Goal: Information Seeking & Learning: Learn about a topic

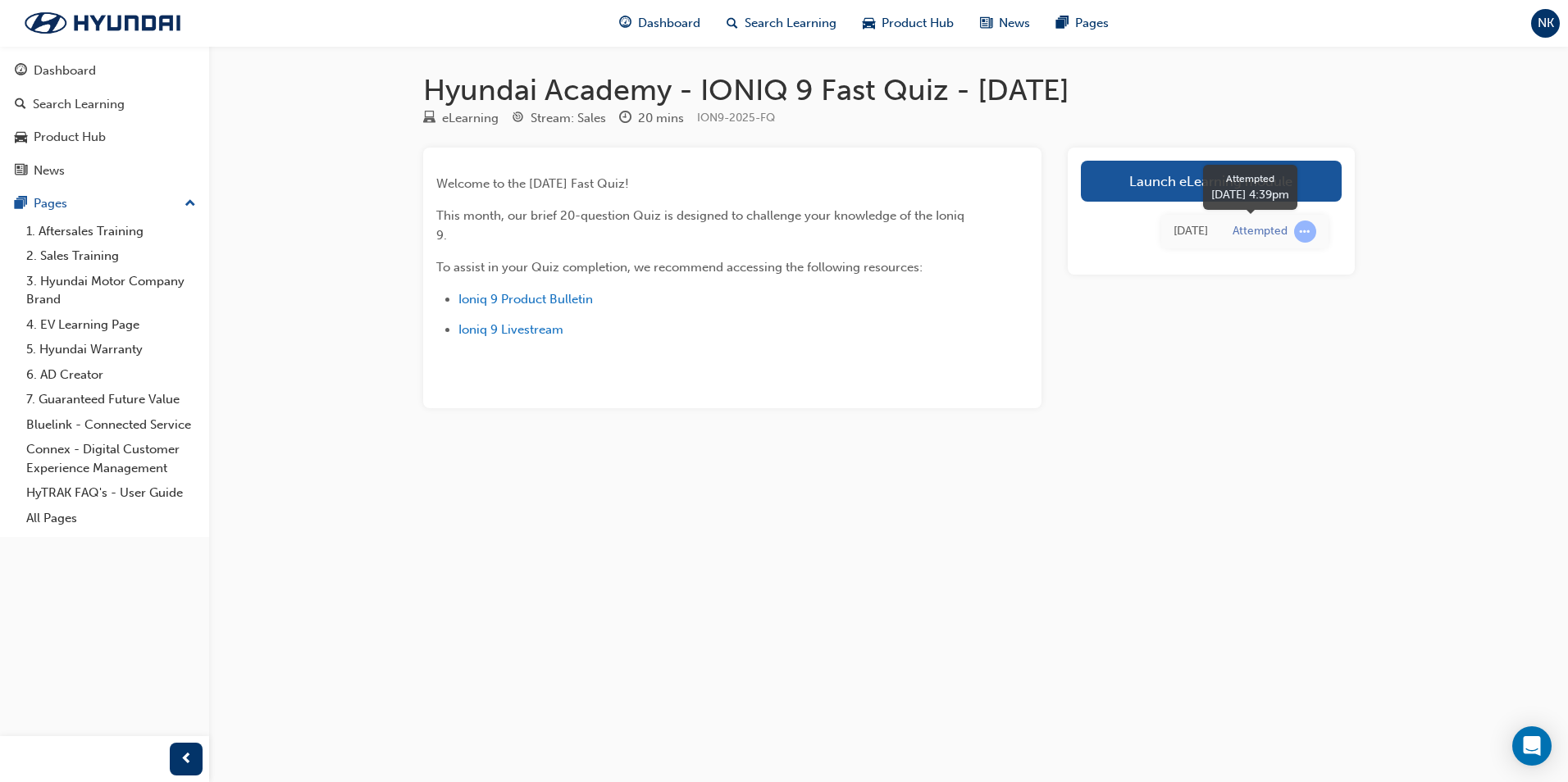
click at [1301, 228] on span "learningRecordVerb_ATTEMPT-icon" at bounding box center [1305, 232] width 22 height 22
click at [1134, 178] on link "Launch eLearning module" at bounding box center [1211, 181] width 261 height 41
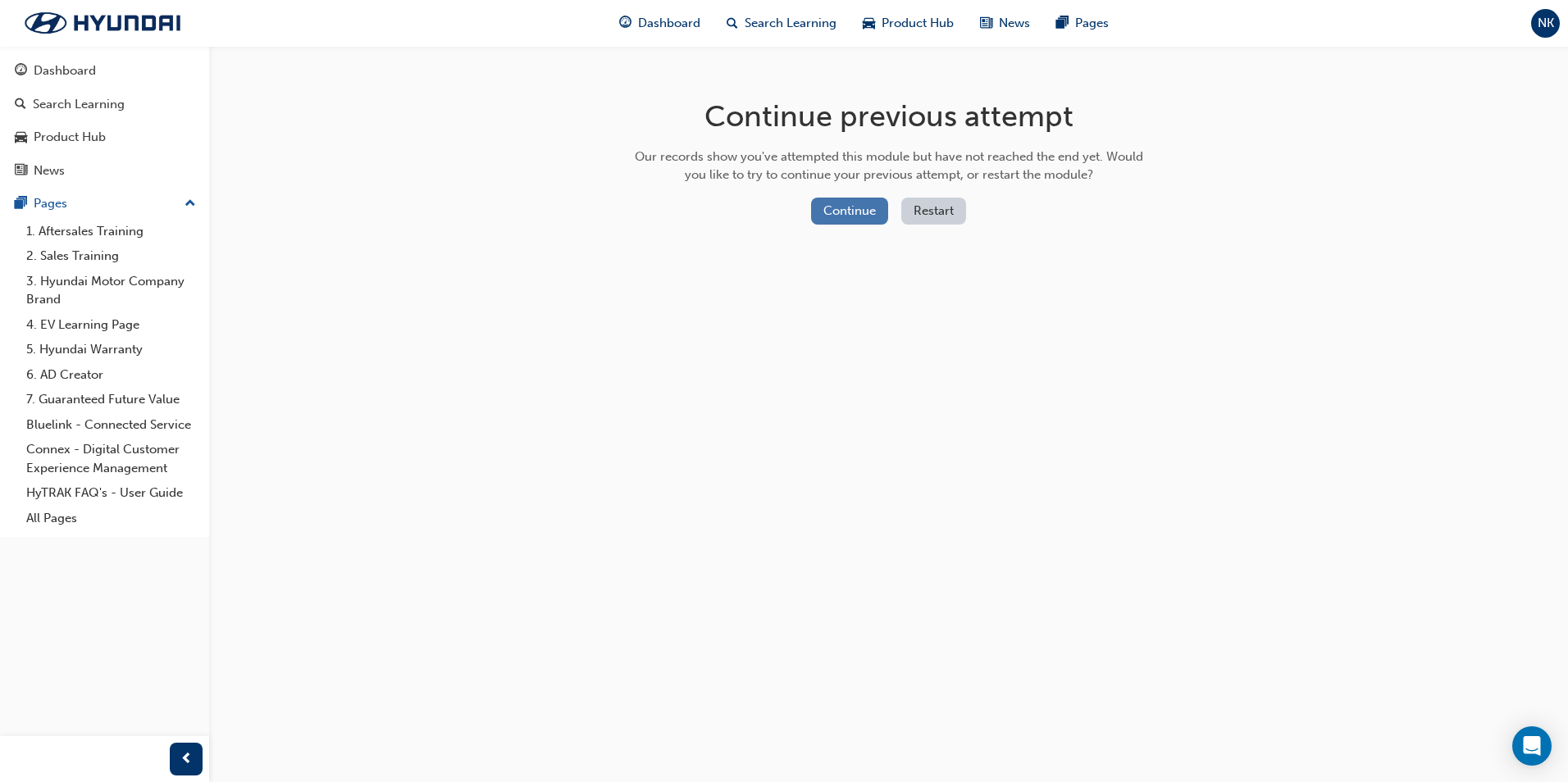
click at [877, 210] on button "Continue" at bounding box center [849, 211] width 77 height 27
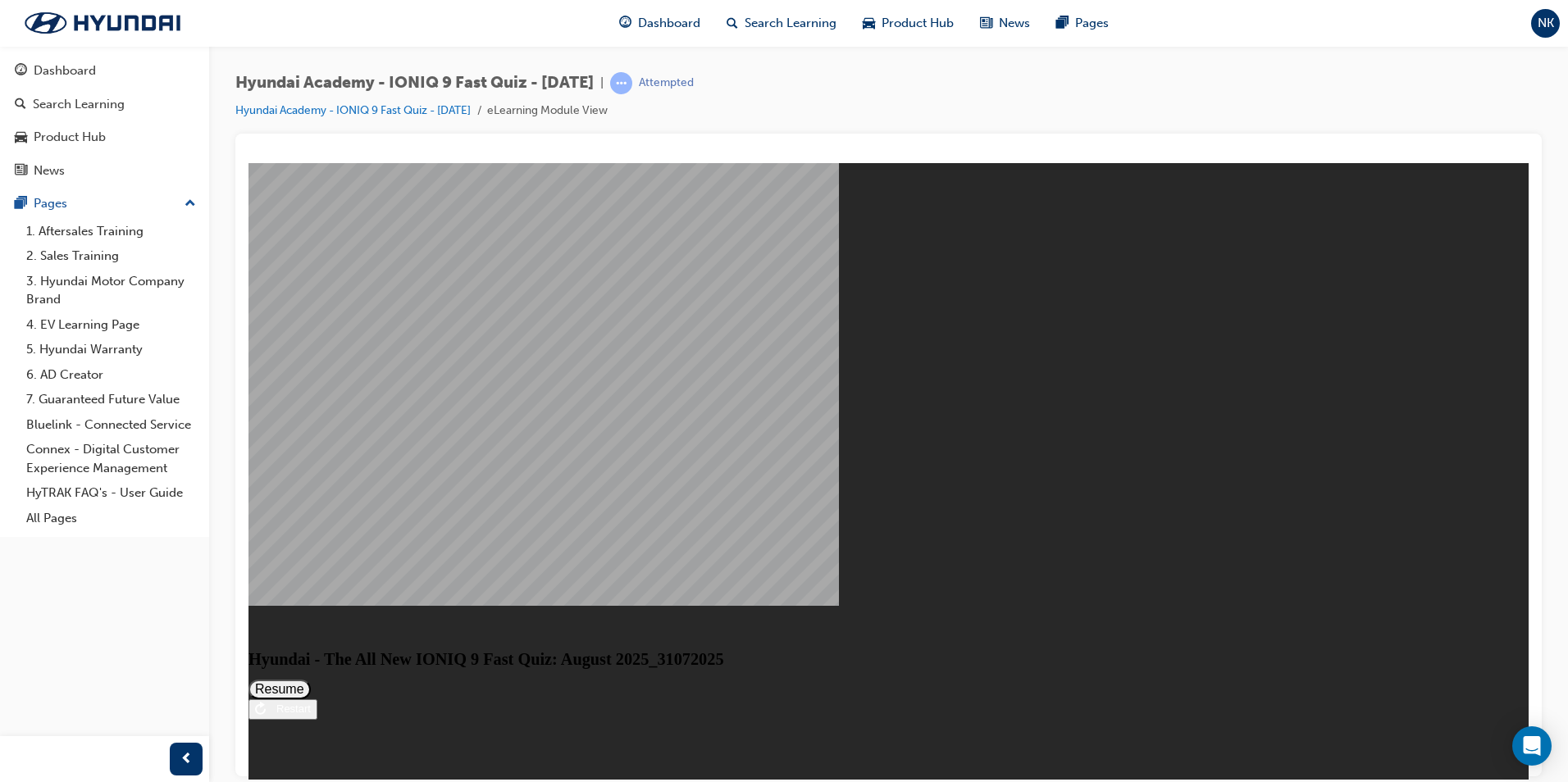
click at [311, 679] on button "Resume" at bounding box center [279, 688] width 63 height 19
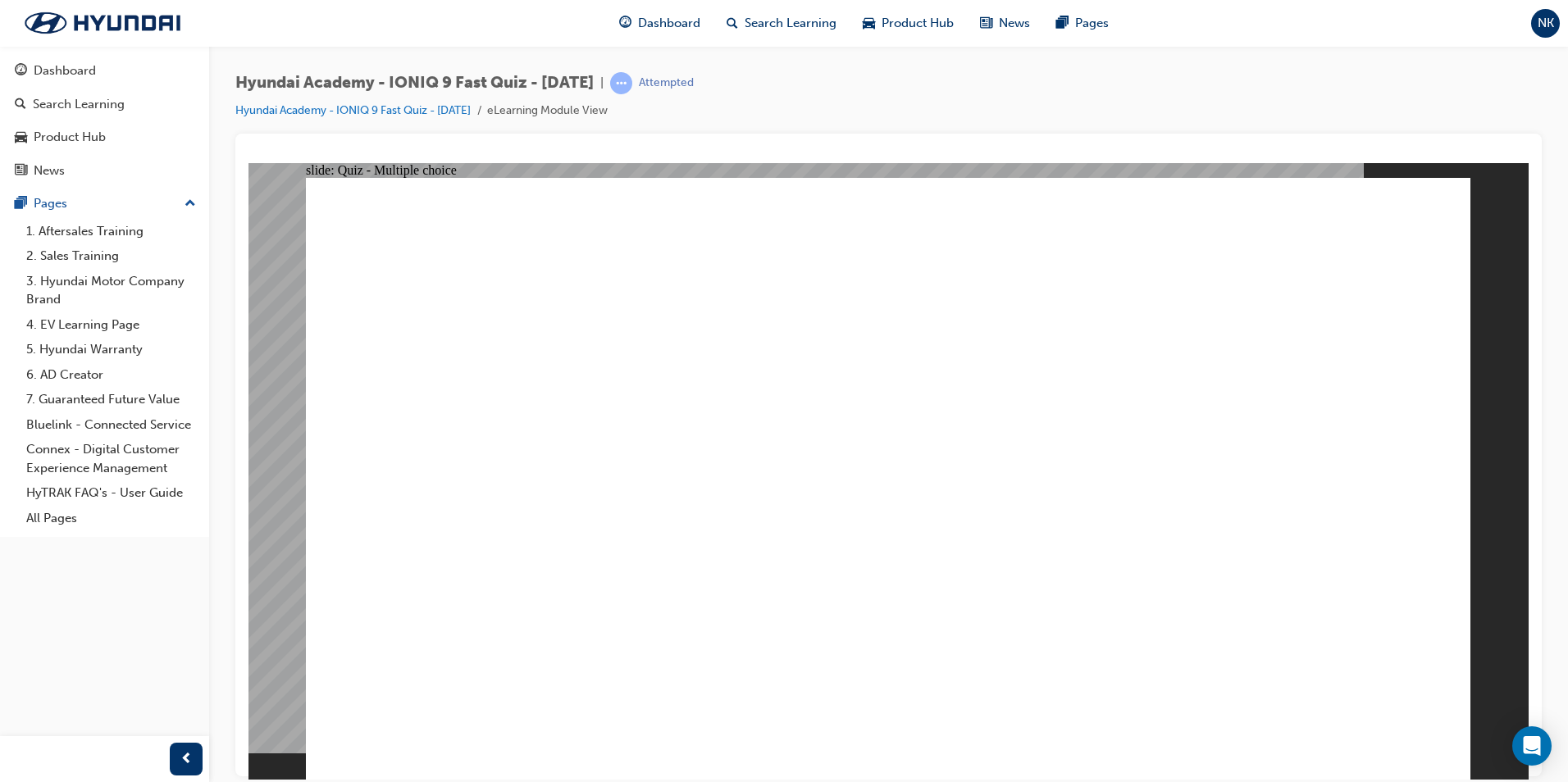
radio input "true"
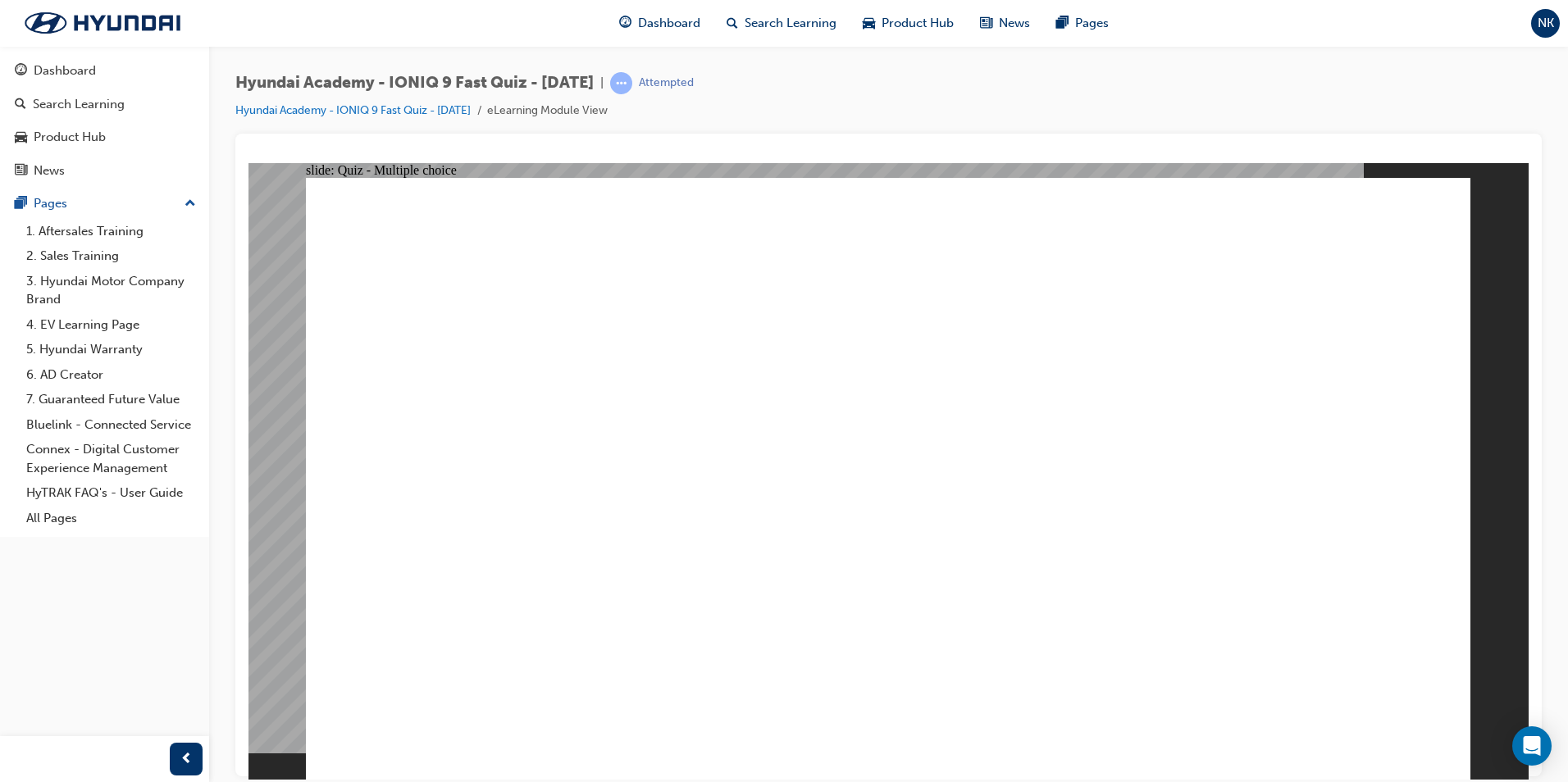
radio input "true"
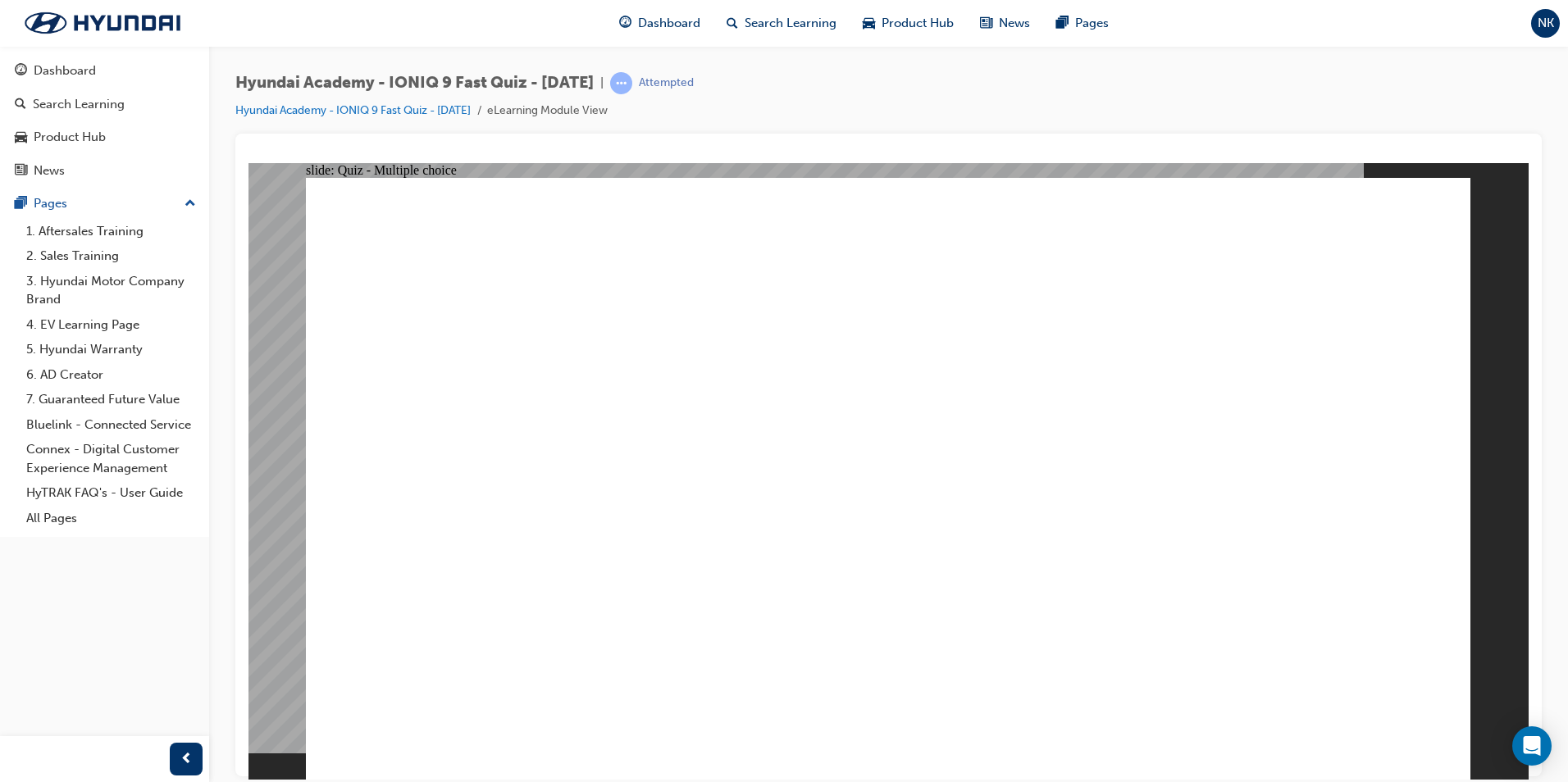
radio input "true"
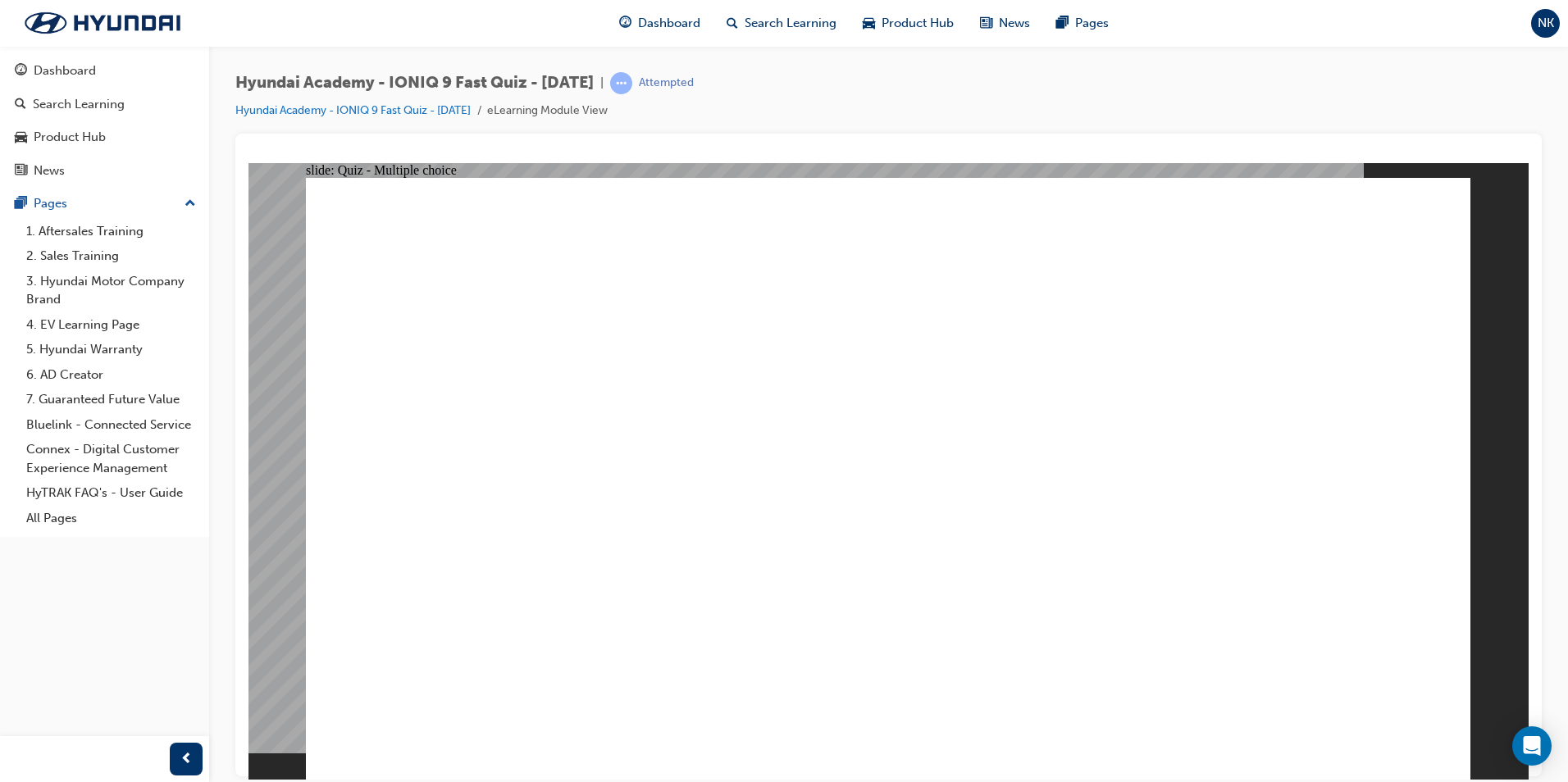
click at [675, 26] on span "Dashboard" at bounding box center [669, 23] width 63 height 19
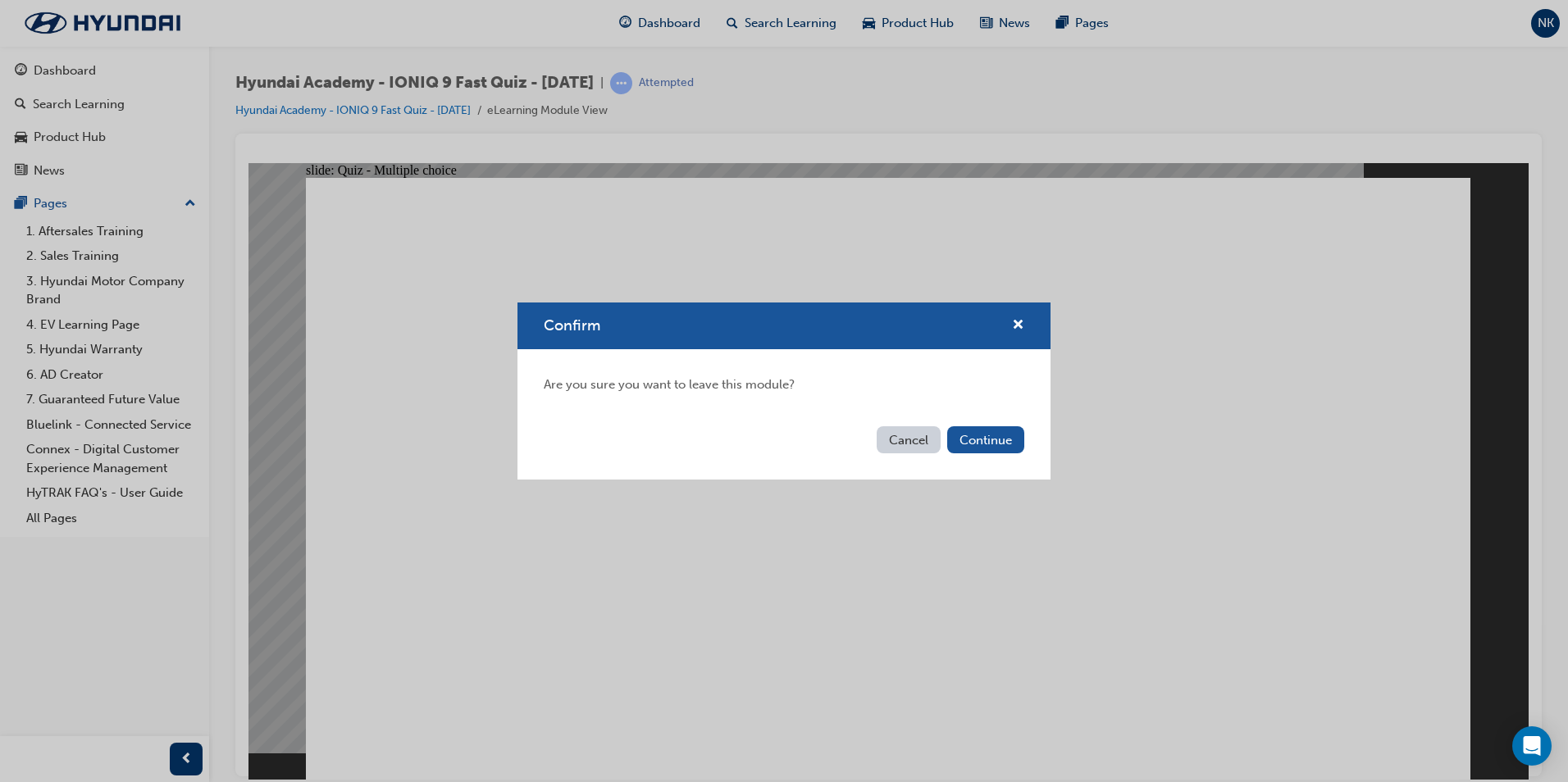
click at [931, 444] on button "Cancel" at bounding box center [909, 439] width 64 height 27
click at [958, 443] on button "Continue" at bounding box center [986, 439] width 77 height 27
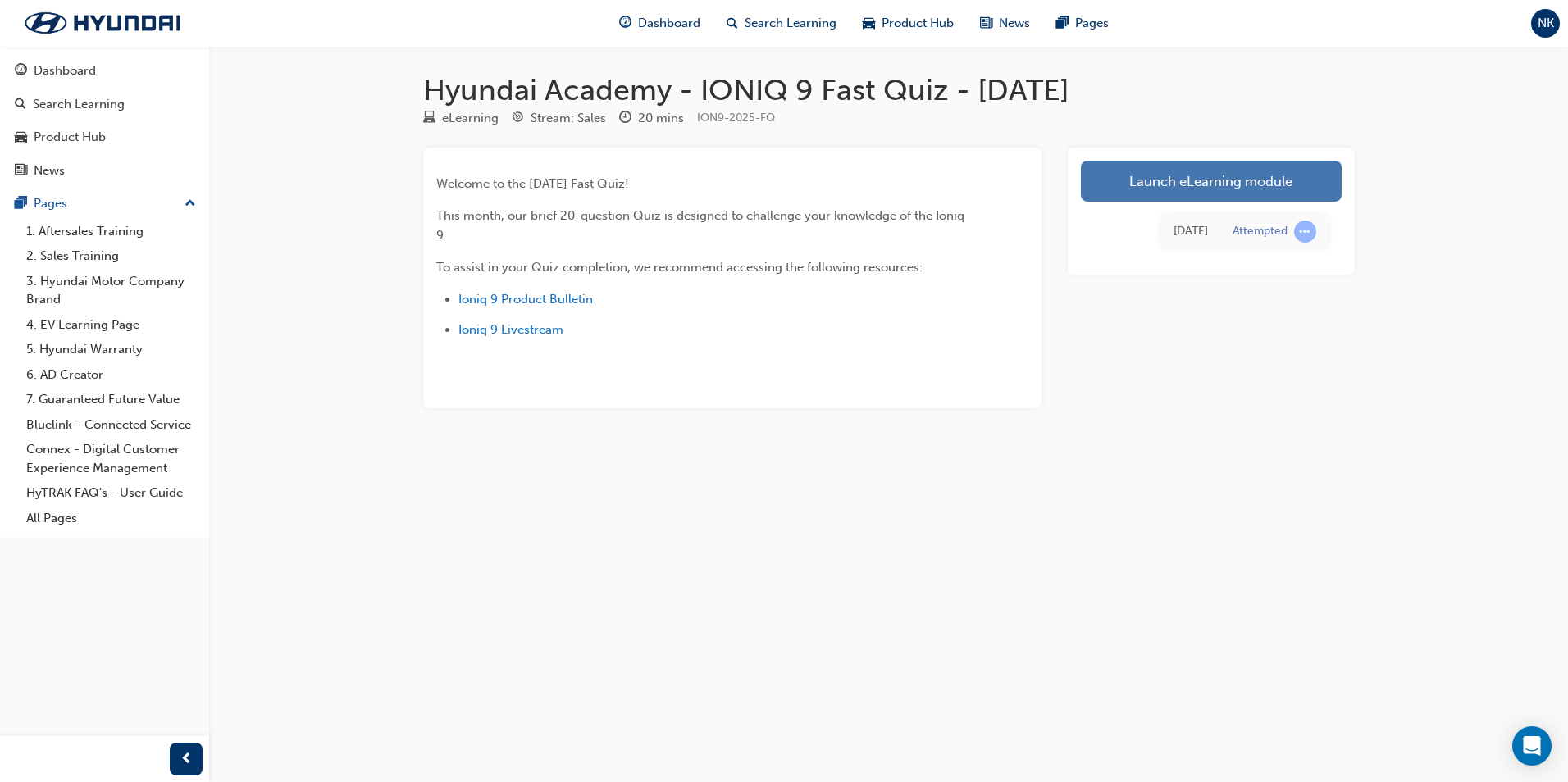
click at [1229, 184] on link "Launch eLearning module" at bounding box center [1211, 181] width 261 height 41
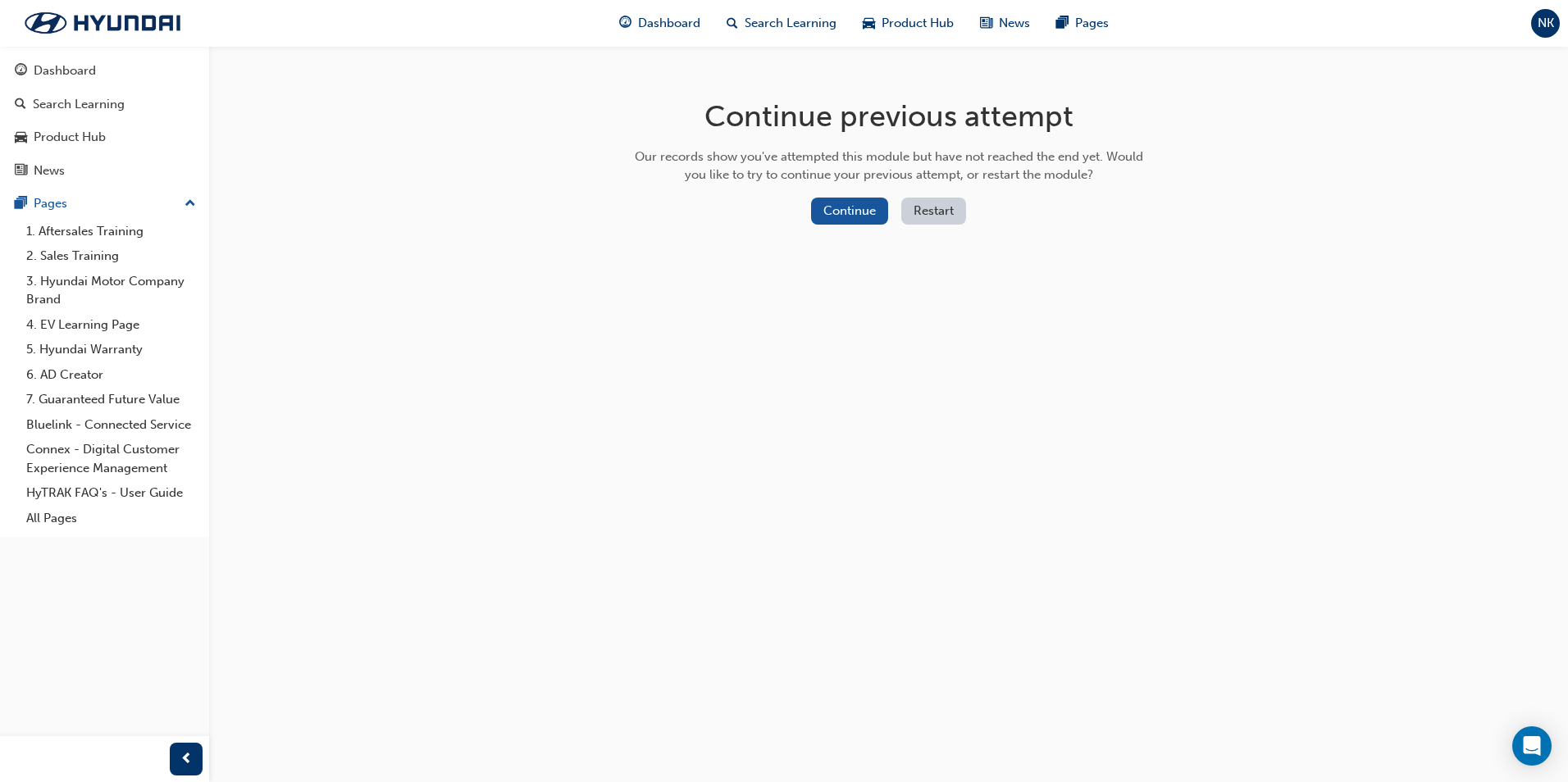
click at [945, 218] on button "Restart" at bounding box center [933, 211] width 65 height 27
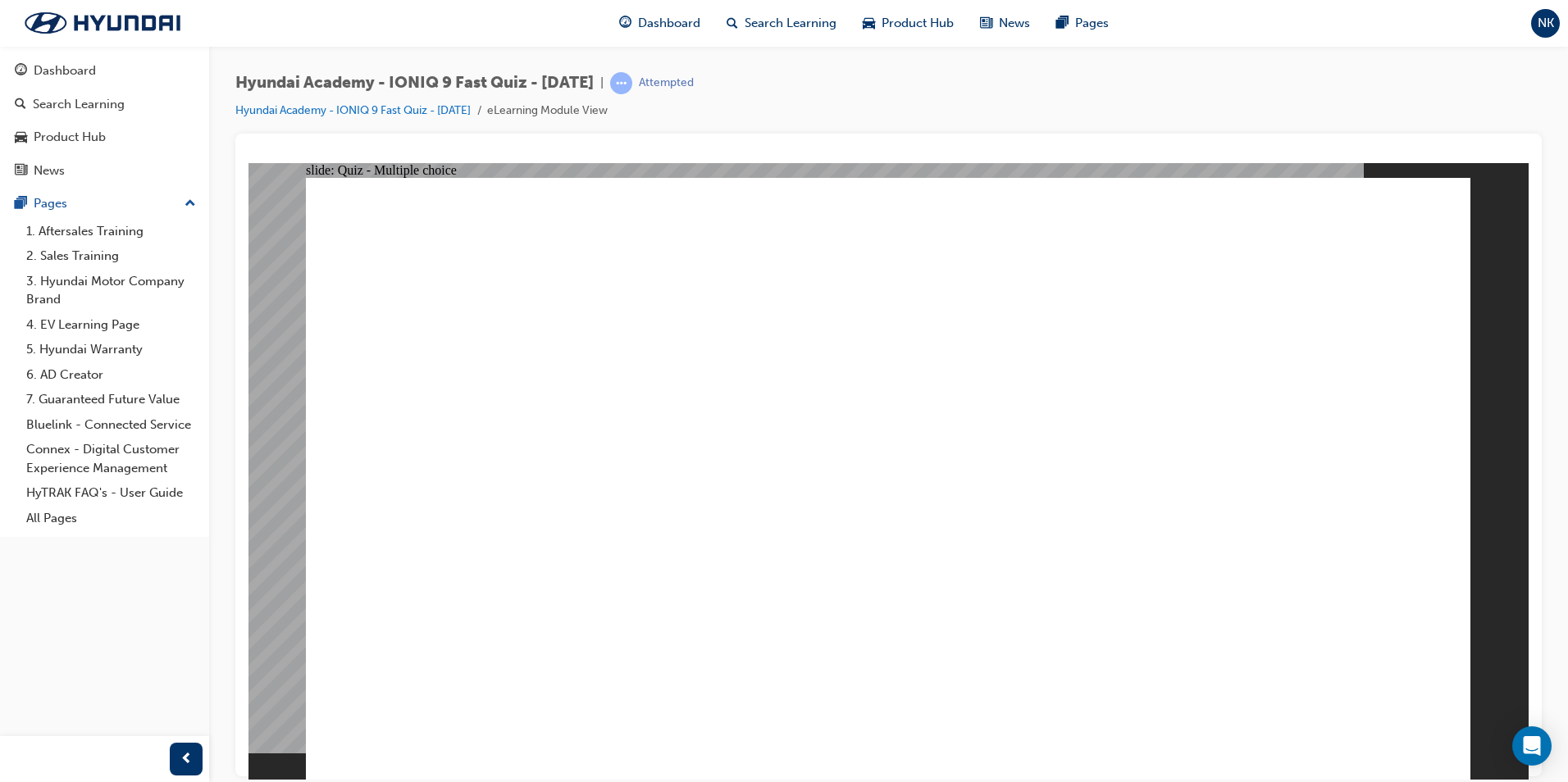
radio input "true"
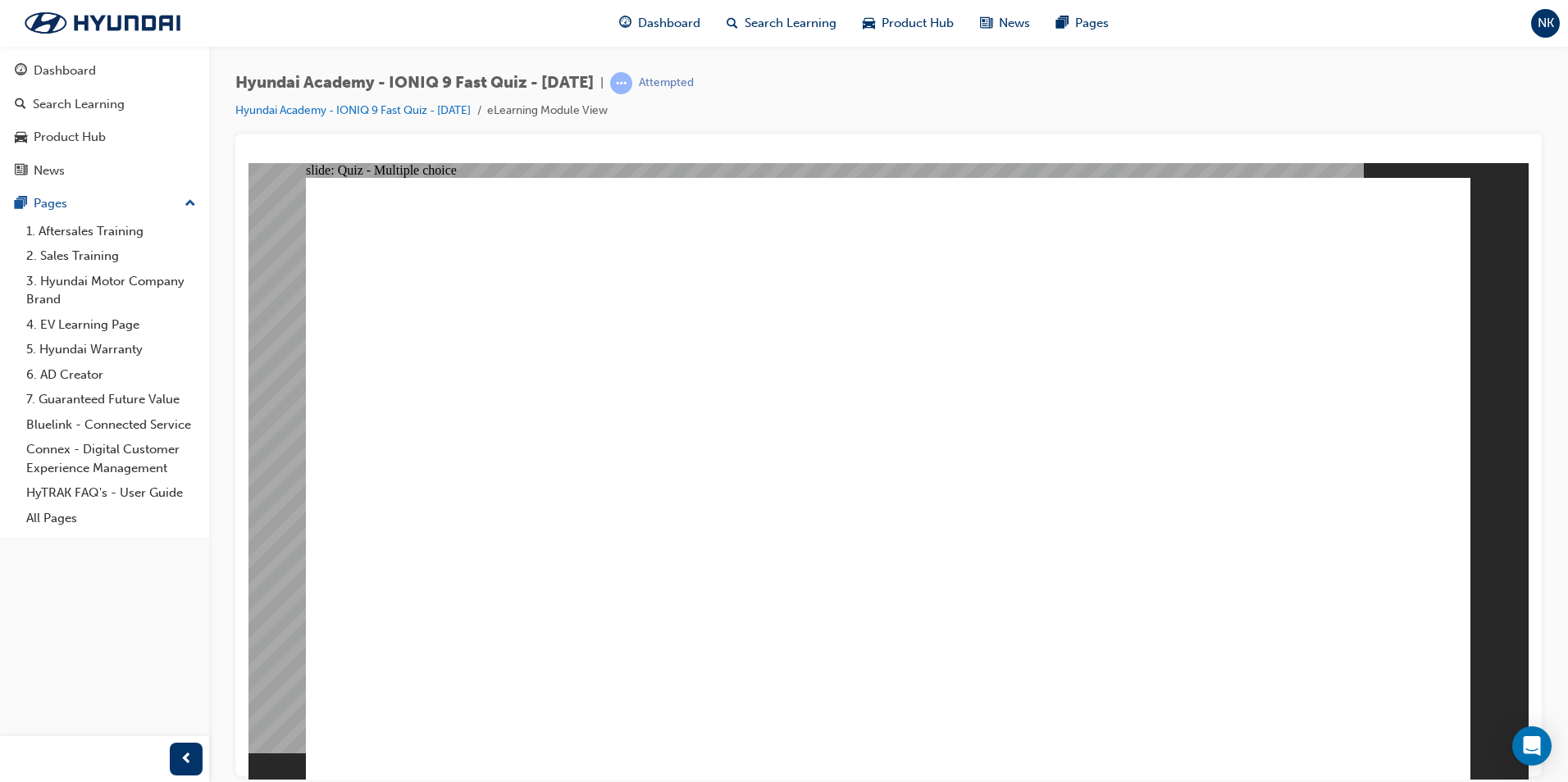
radio input "true"
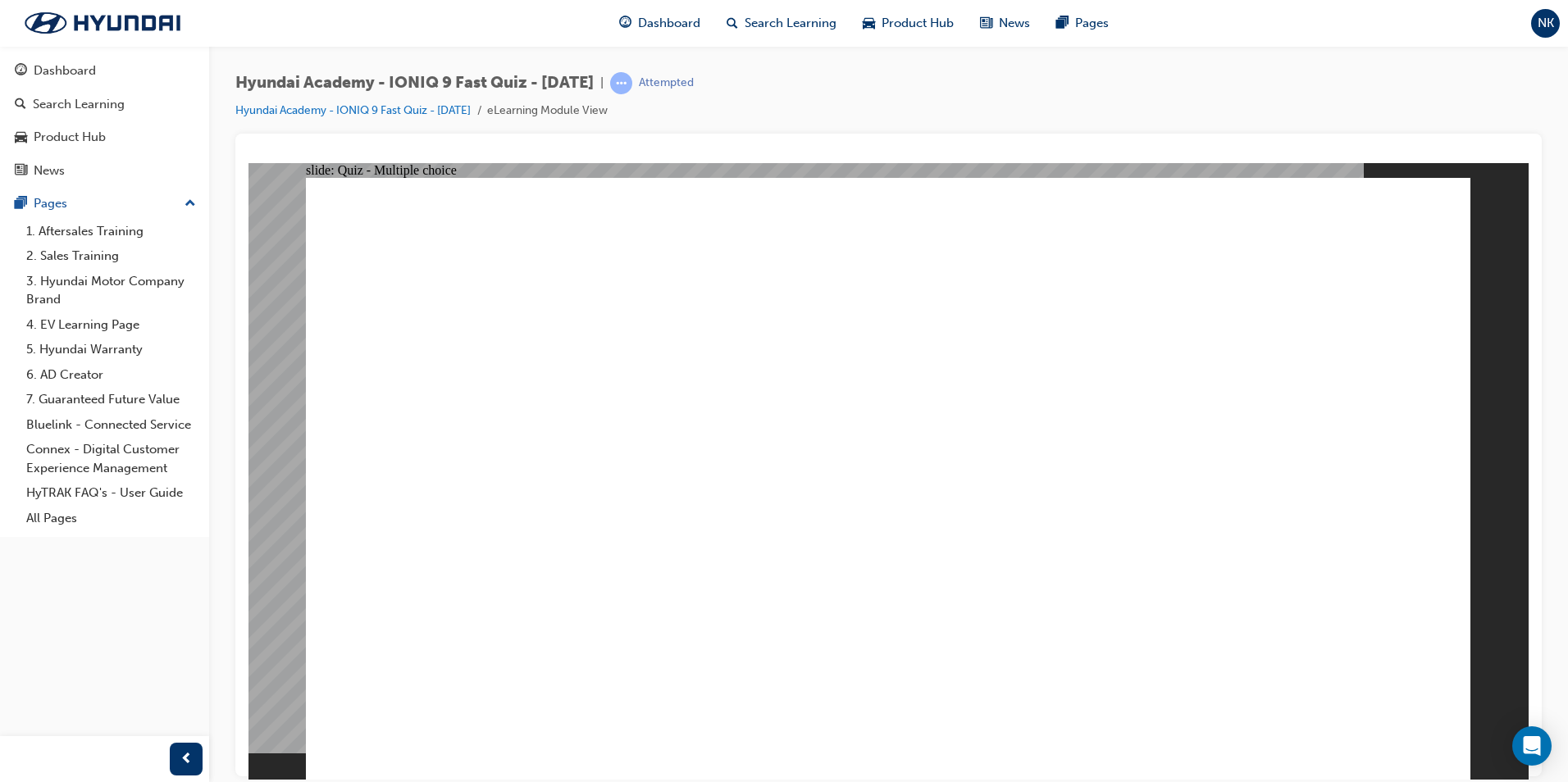
radio input "true"
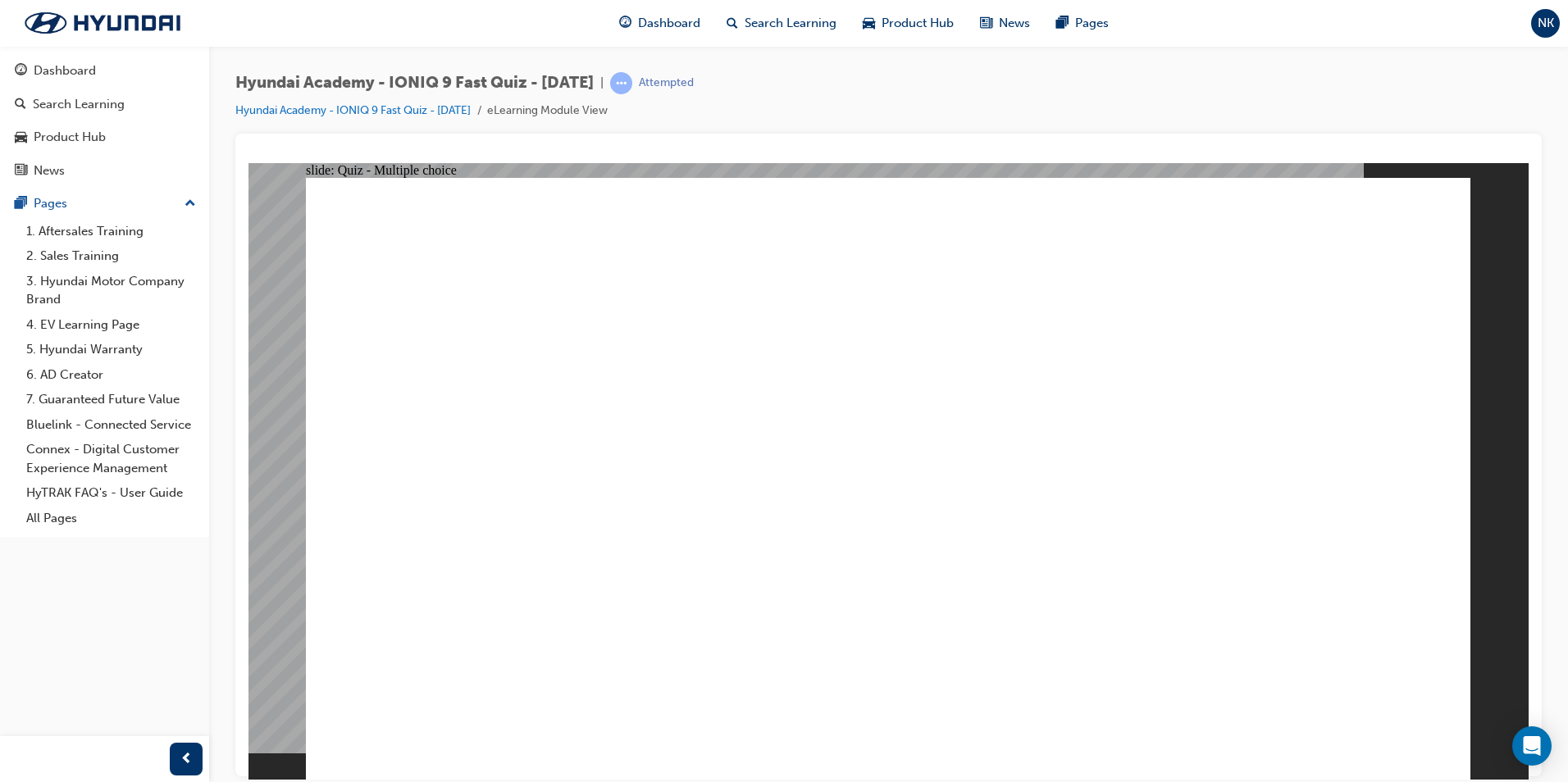
radio input "true"
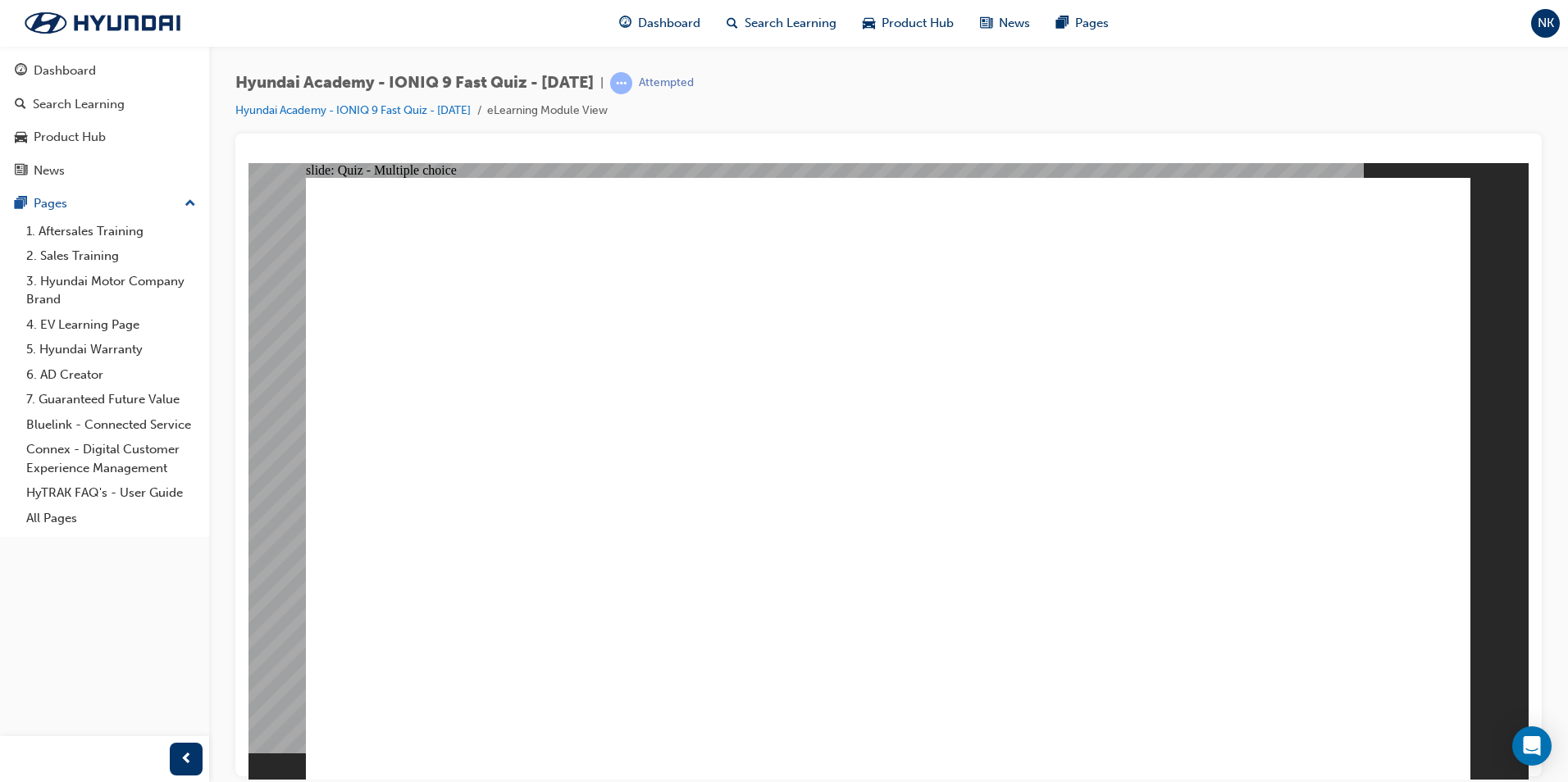
radio input "true"
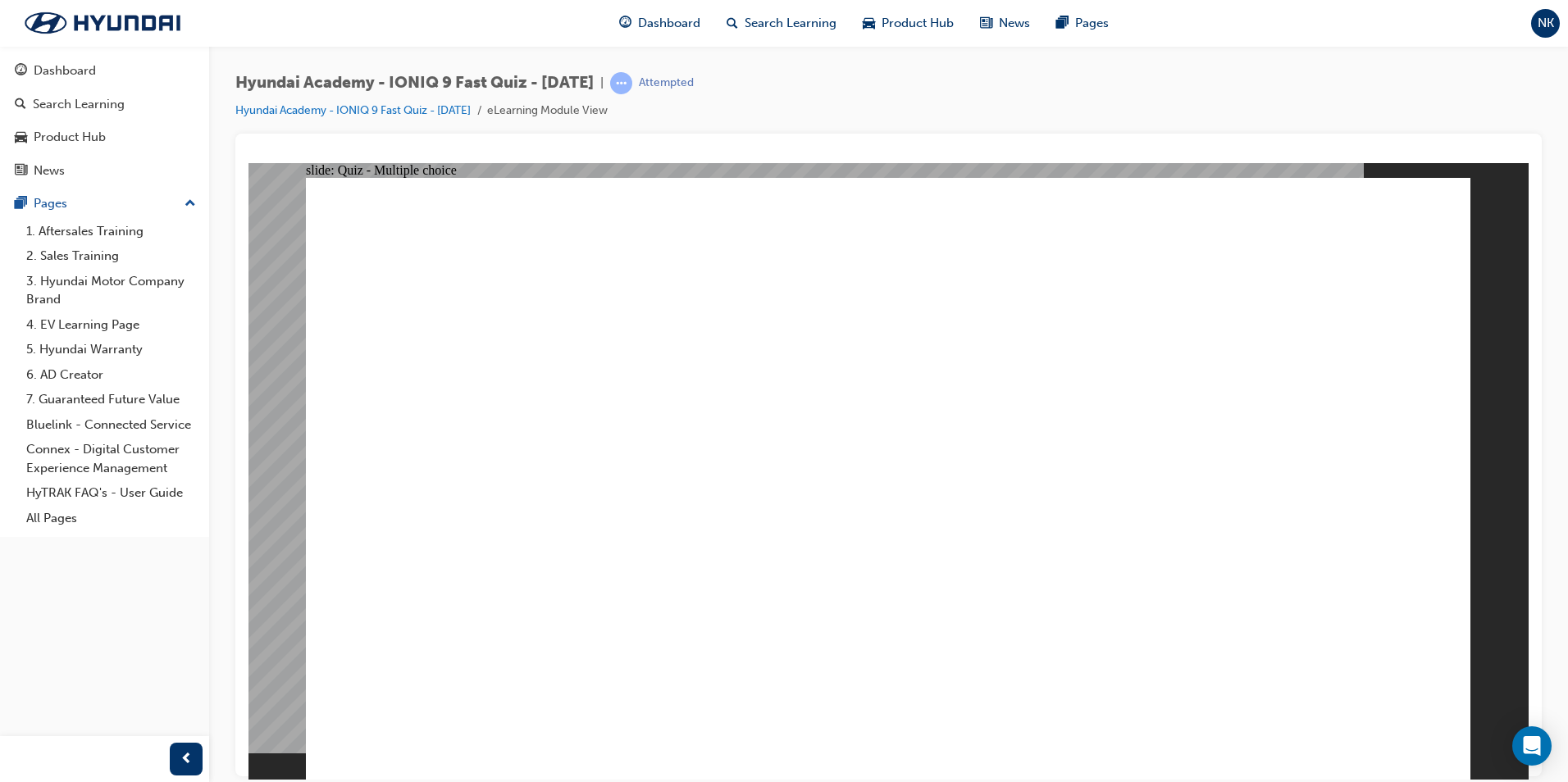
radio input "true"
checkbox input "true"
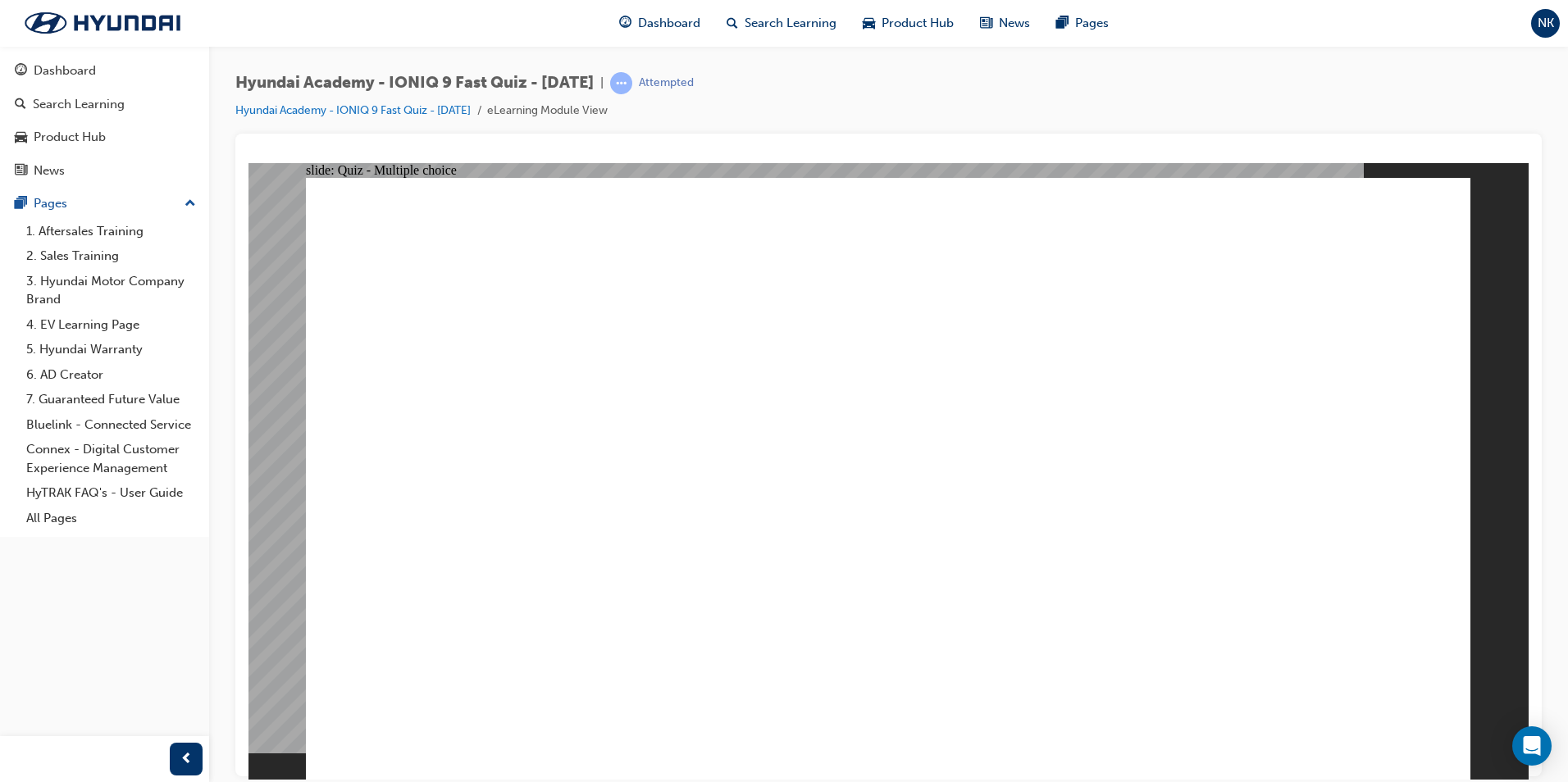
checkbox input "false"
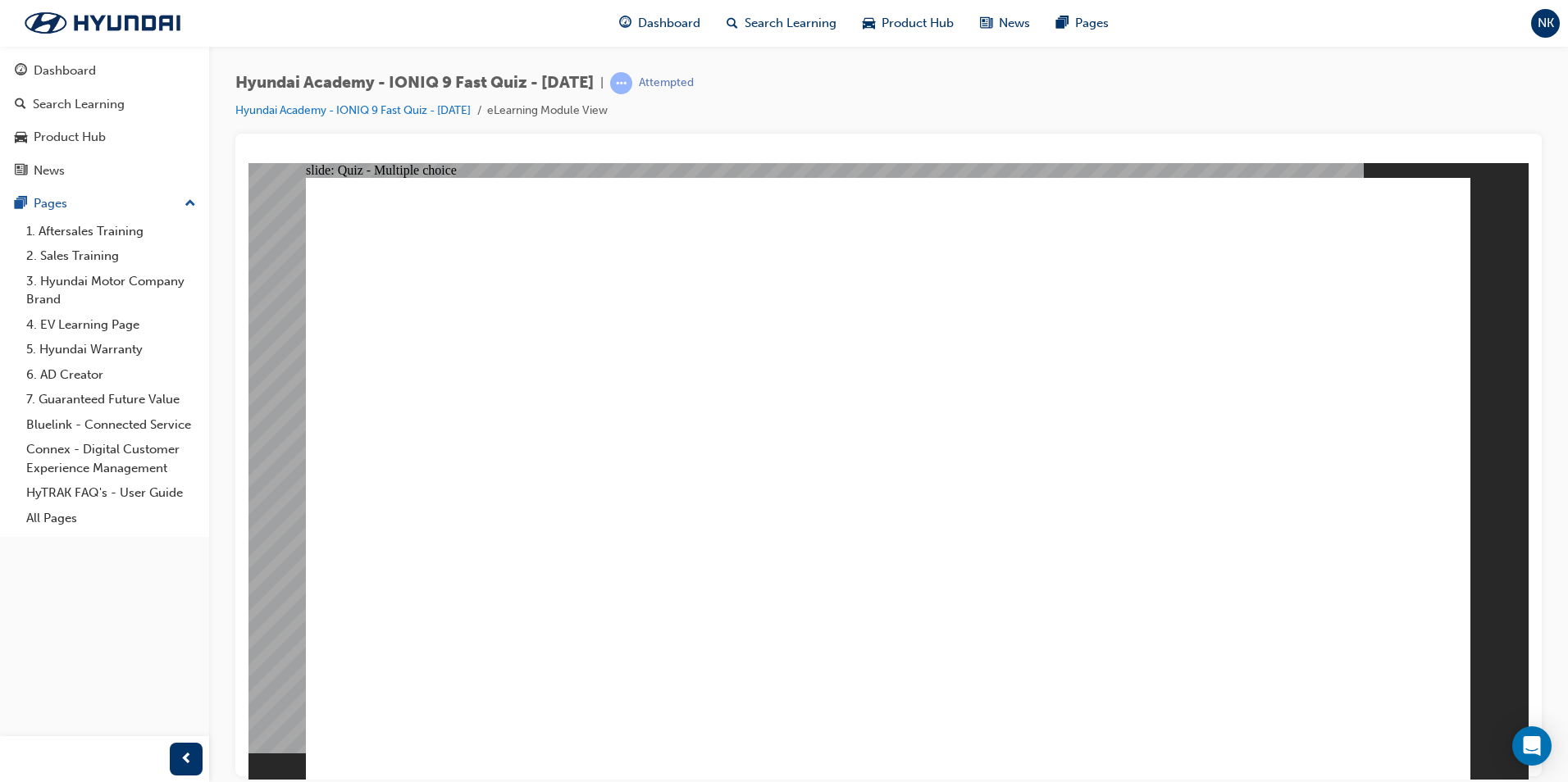
click at [779, 523] on button "OK" at bounding box center [765, 513] width 28 height 17
checkbox input "true"
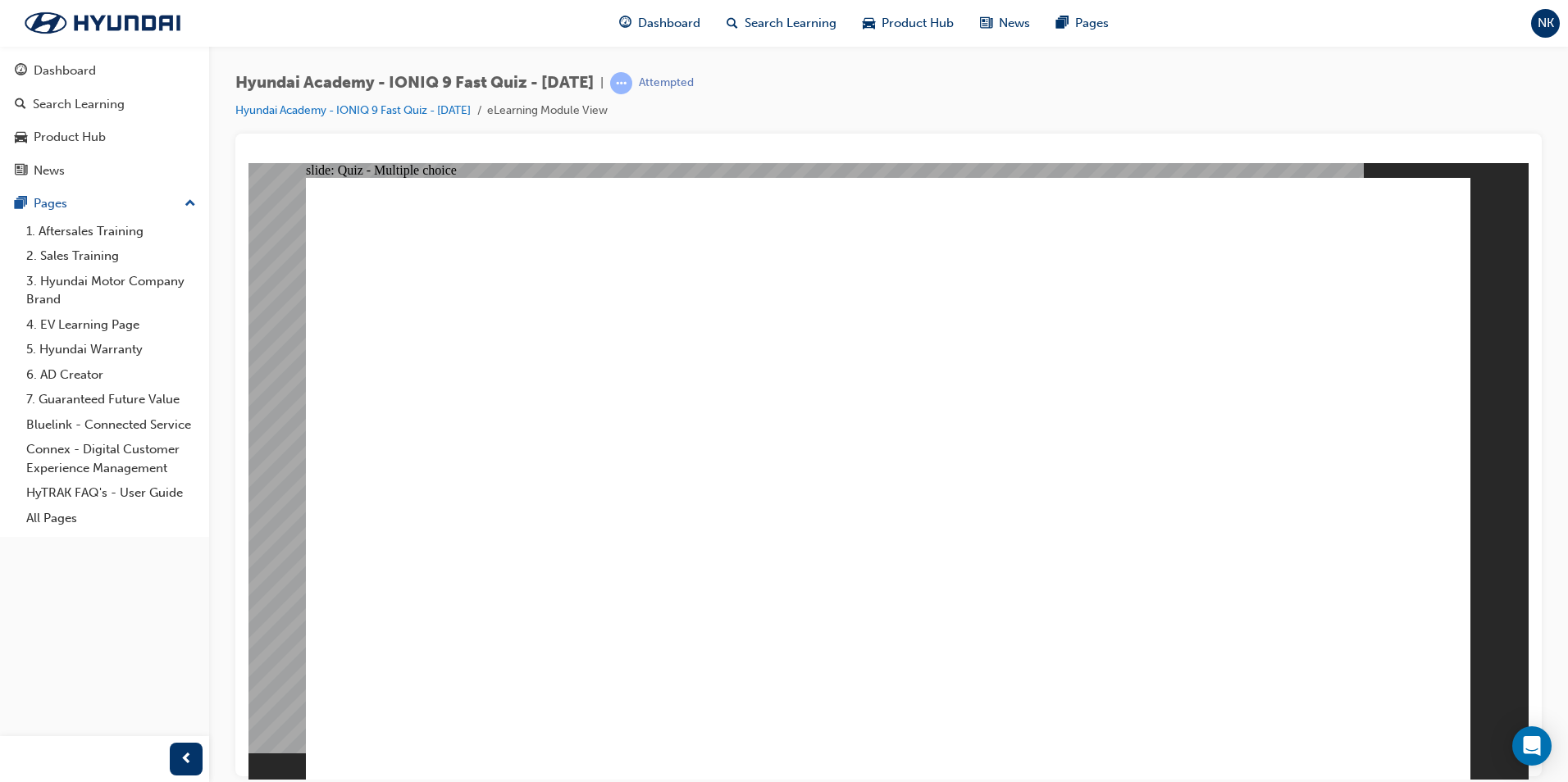
checkbox input "true"
